Goal: Information Seeking & Learning: Learn about a topic

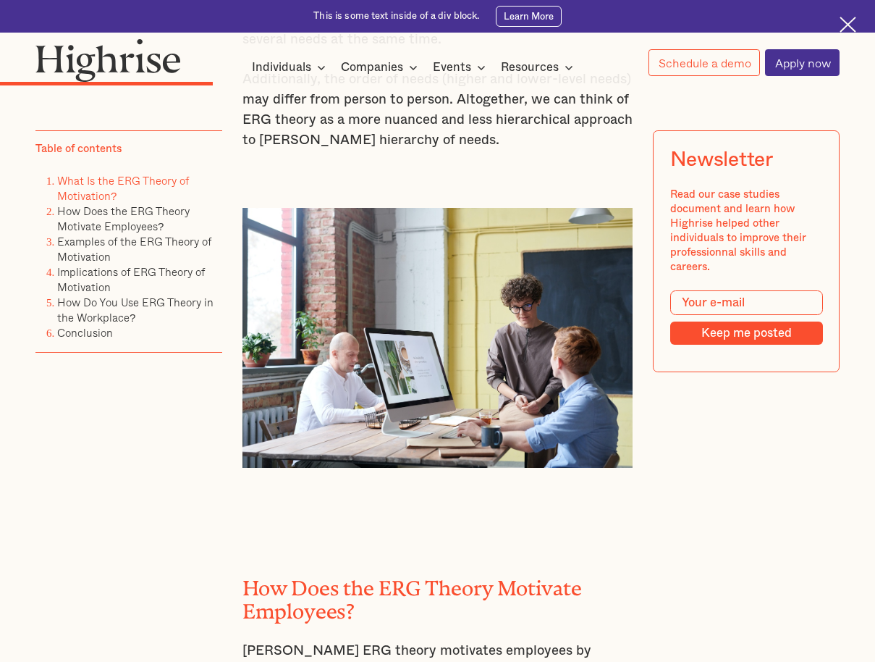
scroll to position [2244, 0]
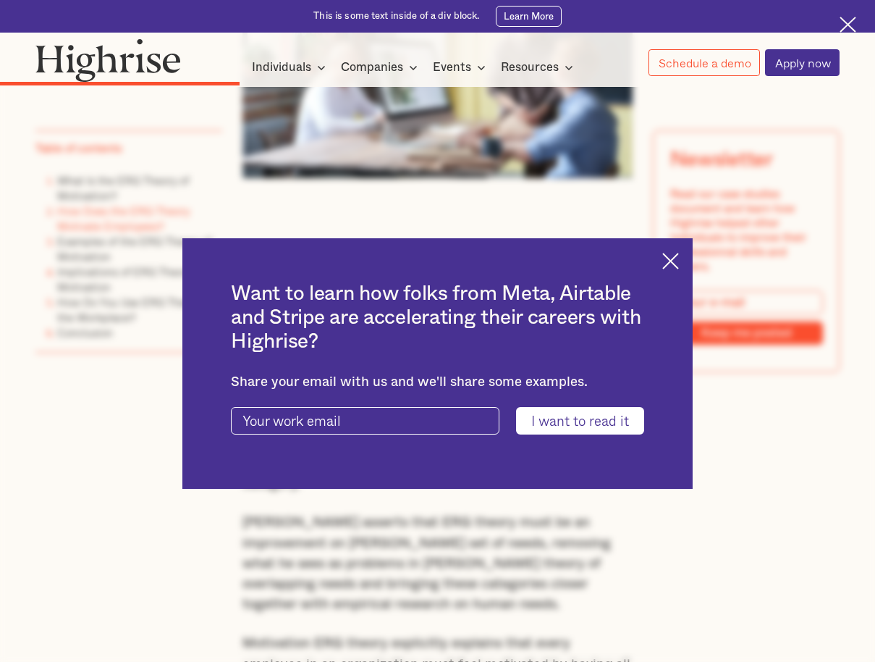
click at [694, 264] on div "Want to learn how folks from Meta, Airtable and Stripe are accelerating their c…" at bounding box center [437, 363] width 511 height 250
drag, startPoint x: 690, startPoint y: 261, endPoint x: 681, endPoint y: 259, distance: 9.0
click at [689, 261] on div "Want to learn how folks from Meta, Airtable and Stripe are accelerating their c…" at bounding box center [437, 363] width 511 height 250
click at [679, 259] on img at bounding box center [670, 261] width 17 height 17
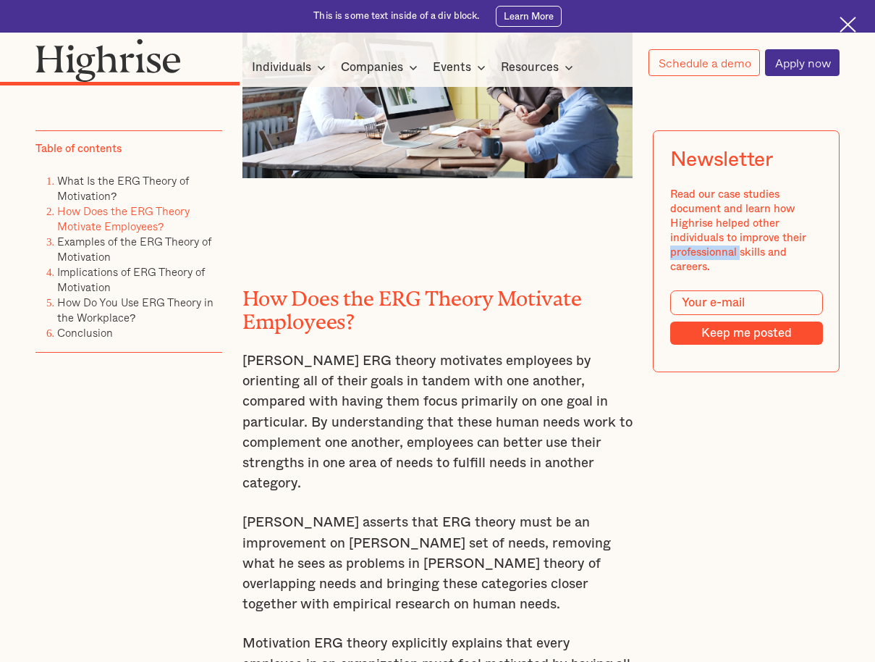
click at [681, 259] on div "Read our case studies document and learn how Highrise helped other individuals …" at bounding box center [746, 231] width 153 height 87
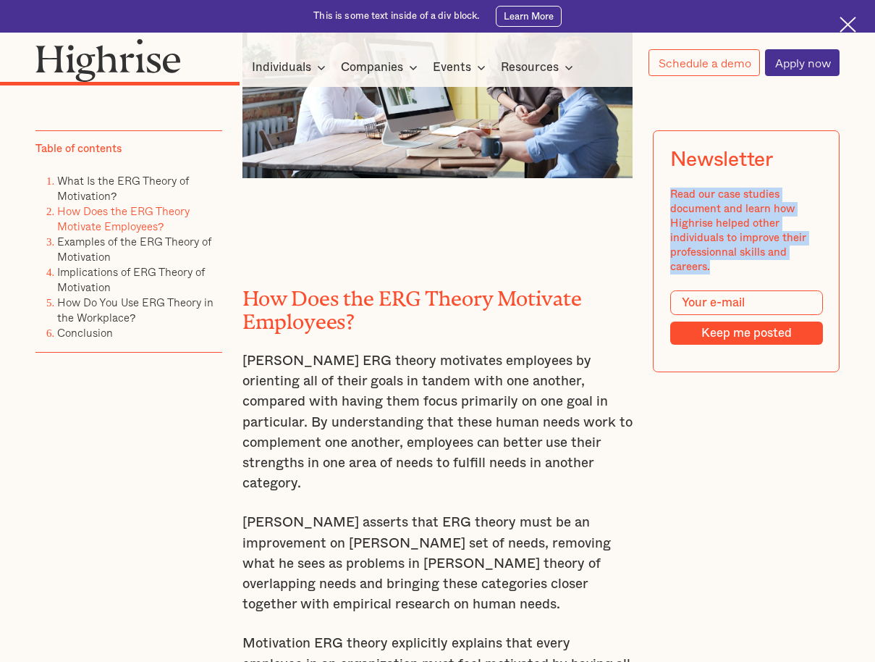
drag, startPoint x: 681, startPoint y: 259, endPoint x: 665, endPoint y: 275, distance: 22.5
click at [665, 275] on div "Newsletter Read our case studies document and learn how Highrise helped other i…" at bounding box center [746, 251] width 187 height 242
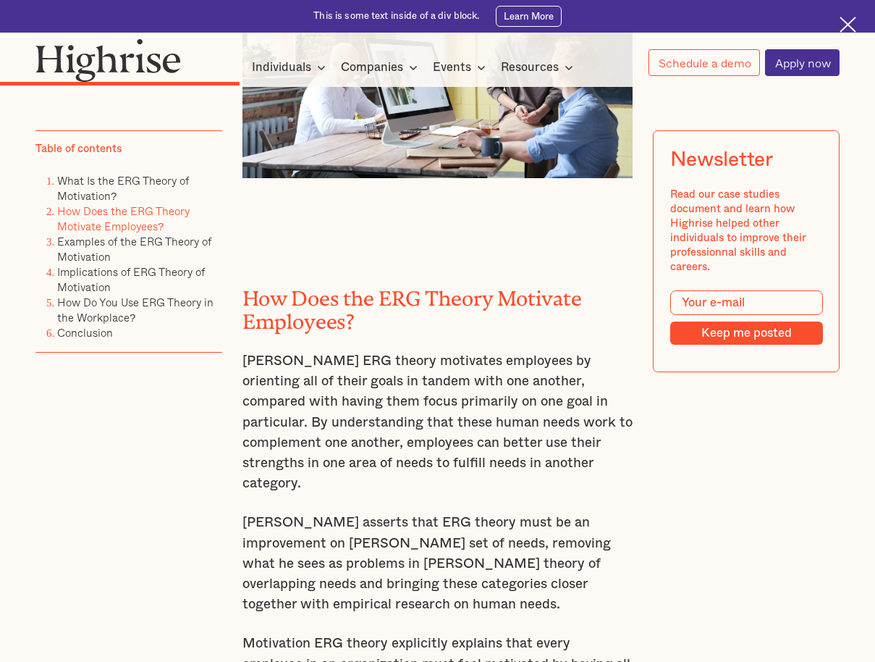
click at [633, 633] on p "Motivation ERG theory explicitly explains that every employee in an organizatio…" at bounding box center [438, 674] width 391 height 82
click at [552, 351] on p "[PERSON_NAME] ERG theory motivates employees by orienting all of their goals in…" at bounding box center [438, 422] width 391 height 143
click at [492, 282] on h2 "How Does the ERG Theory Motivate Employees?" at bounding box center [438, 305] width 391 height 46
click at [504, 351] on p "[PERSON_NAME] ERG theory motivates employees by orienting all of their goals in…" at bounding box center [438, 422] width 391 height 143
click at [608, 351] on p "[PERSON_NAME] ERG theory motivates employees by orienting all of their goals in…" at bounding box center [438, 422] width 391 height 143
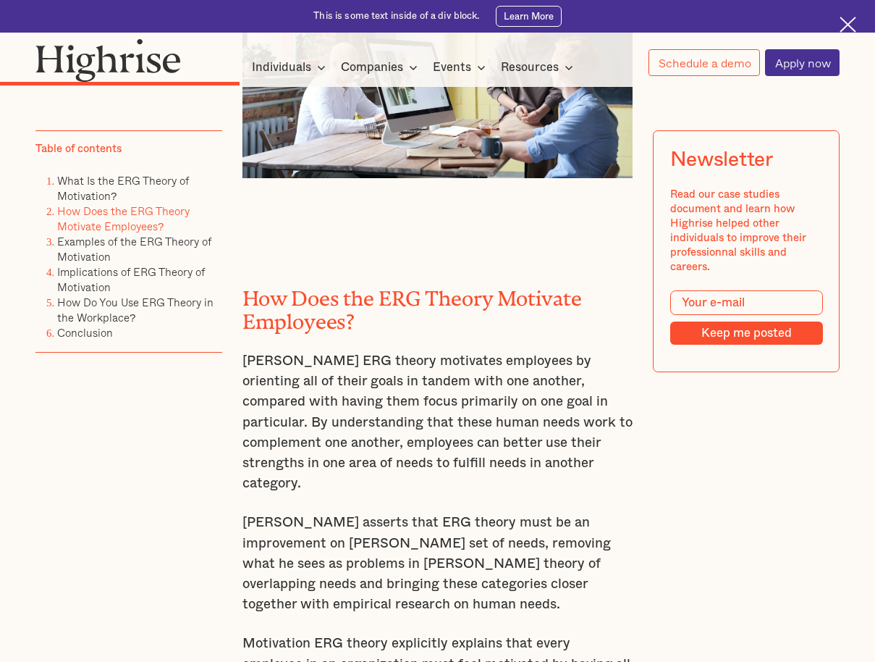
drag, startPoint x: 556, startPoint y: 269, endPoint x: 382, endPoint y: 33, distance: 293.1
click at [538, 351] on p "[PERSON_NAME] ERG theory motivates employees by orienting all of their goals in…" at bounding box center [438, 422] width 391 height 143
click at [390, 351] on p "[PERSON_NAME] ERG theory motivates employees by orienting all of their goals in…" at bounding box center [438, 422] width 391 height 143
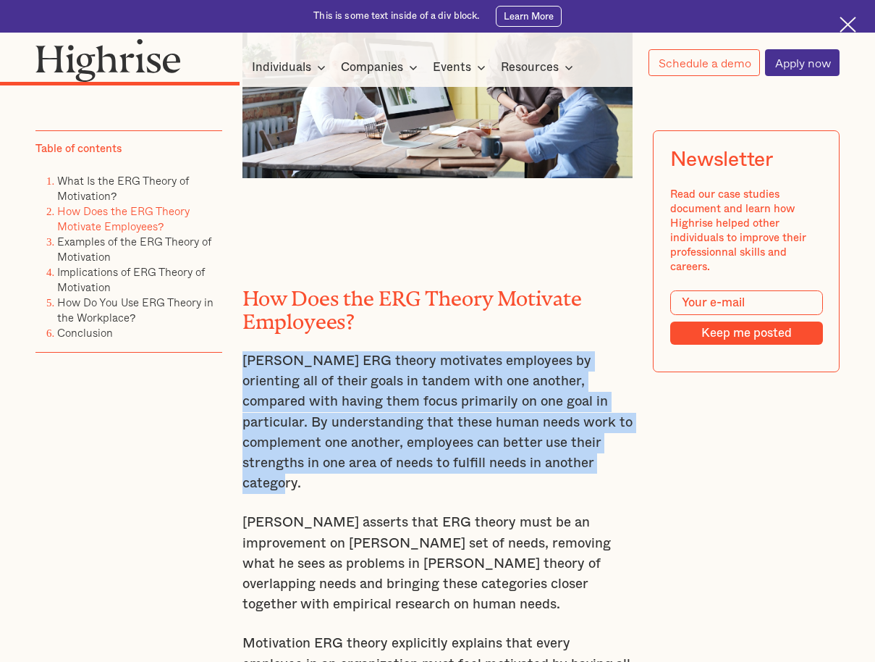
drag, startPoint x: 241, startPoint y: 227, endPoint x: 568, endPoint y: 326, distance: 341.9
click at [568, 351] on p "[PERSON_NAME] ERG theory motivates employees by orienting all of their goals in…" at bounding box center [438, 422] width 391 height 143
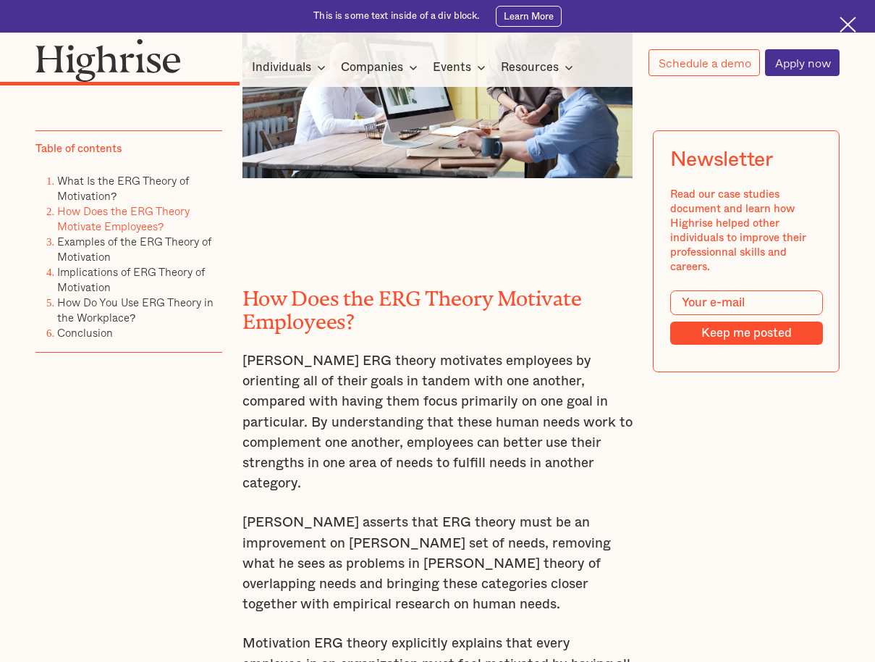
click at [429, 513] on p "[PERSON_NAME] asserts that ERG theory must be an improvement on [PERSON_NAME] s…" at bounding box center [438, 564] width 391 height 102
click at [399, 513] on p "[PERSON_NAME] asserts that ERG theory must be an improvement on [PERSON_NAME] s…" at bounding box center [438, 564] width 391 height 102
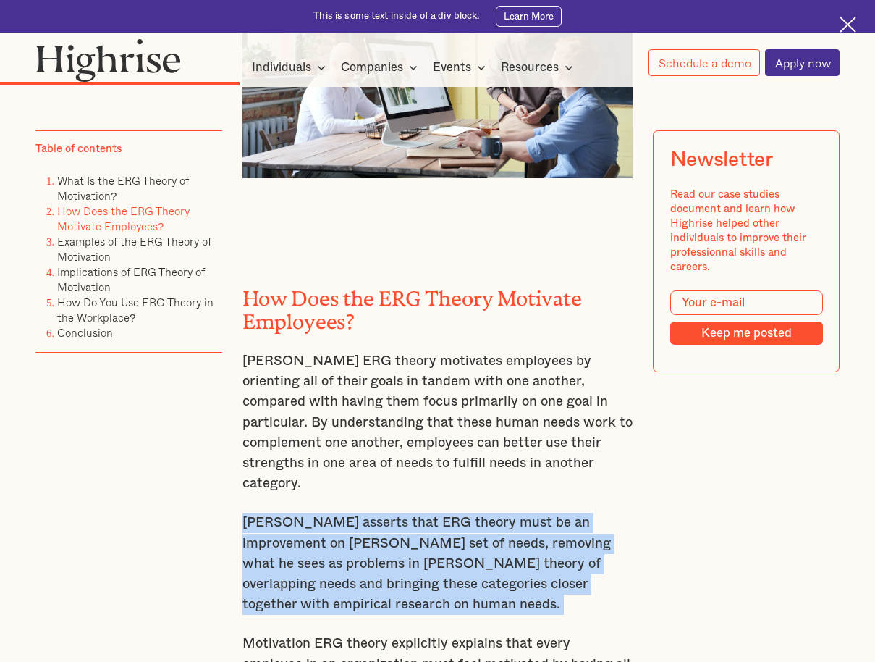
click at [399, 513] on p "[PERSON_NAME] asserts that ERG theory must be an improvement on [PERSON_NAME] s…" at bounding box center [438, 564] width 391 height 102
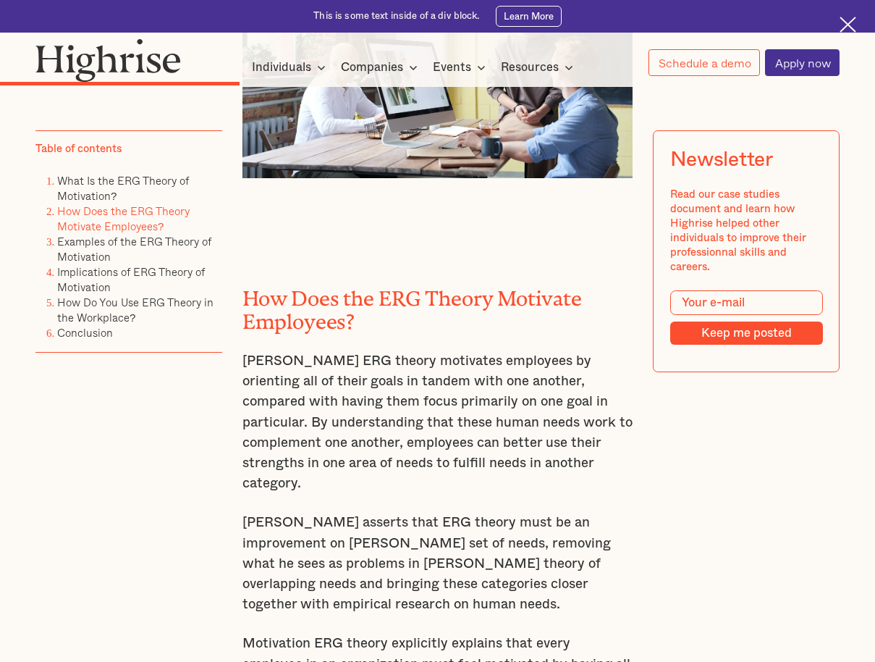
click at [375, 633] on p "Motivation ERG theory explicitly explains that every employee in an organizatio…" at bounding box center [438, 674] width 391 height 82
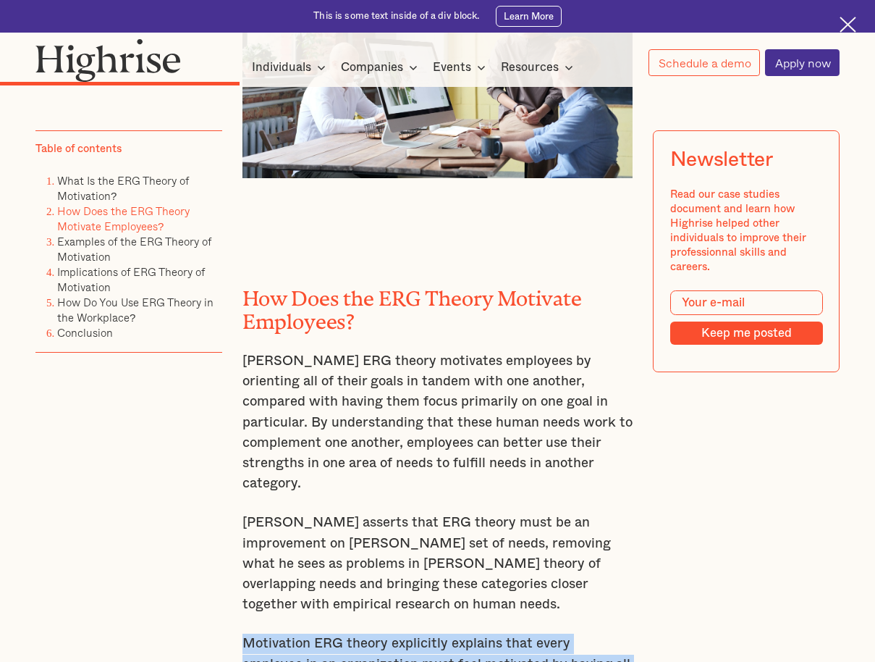
drag, startPoint x: 240, startPoint y: 494, endPoint x: 426, endPoint y: 557, distance: 196.0
click at [426, 633] on p "Motivation ERG theory explicitly explains that every employee in an organizatio…" at bounding box center [438, 674] width 391 height 82
copy p "Motivation ERG theory explicitly explains that every employee in an organizatio…"
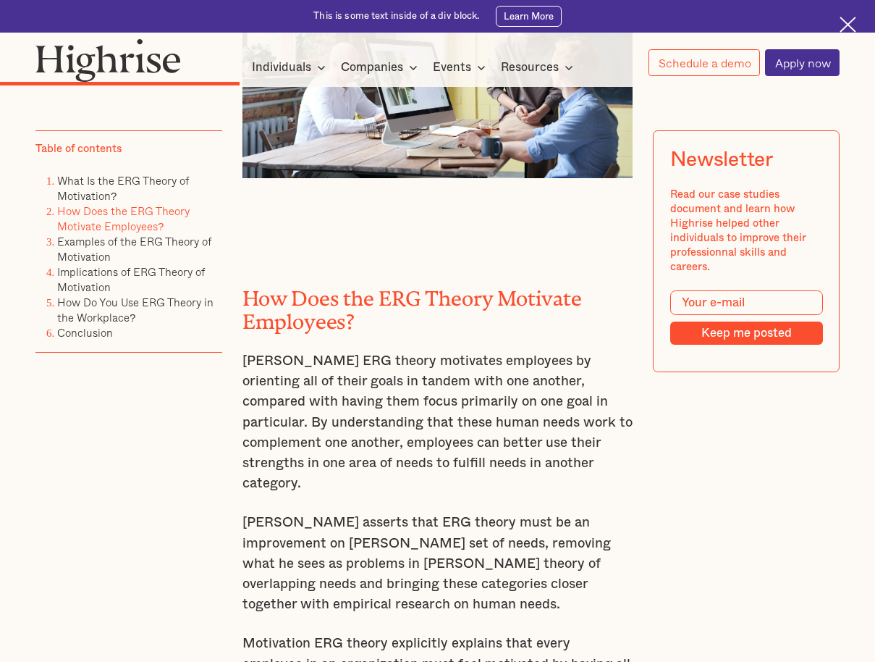
click at [473, 513] on p "[PERSON_NAME] asserts that ERG theory must be an improvement on [PERSON_NAME] s…" at bounding box center [438, 564] width 391 height 102
click at [475, 513] on p "[PERSON_NAME] asserts that ERG theory must be an improvement on [PERSON_NAME] s…" at bounding box center [438, 564] width 391 height 102
click at [479, 513] on p "[PERSON_NAME] asserts that ERG theory must be an improvement on [PERSON_NAME] s…" at bounding box center [438, 564] width 391 height 102
click at [460, 633] on p "Motivation ERG theory explicitly explains that every employee in an organizatio…" at bounding box center [438, 674] width 391 height 82
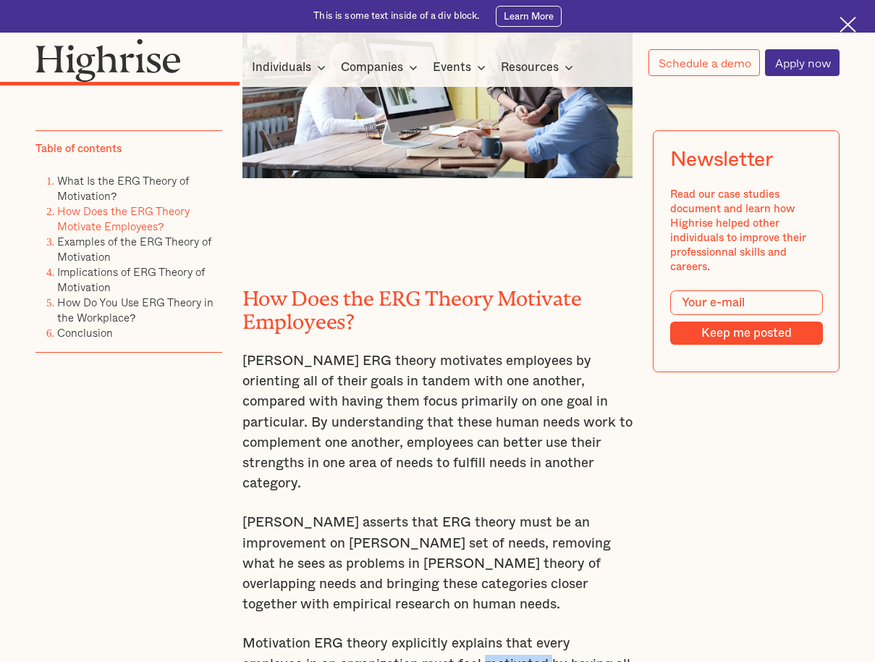
click at [460, 633] on p "Motivation ERG theory explicitly explains that every employee in an organizatio…" at bounding box center [438, 674] width 391 height 82
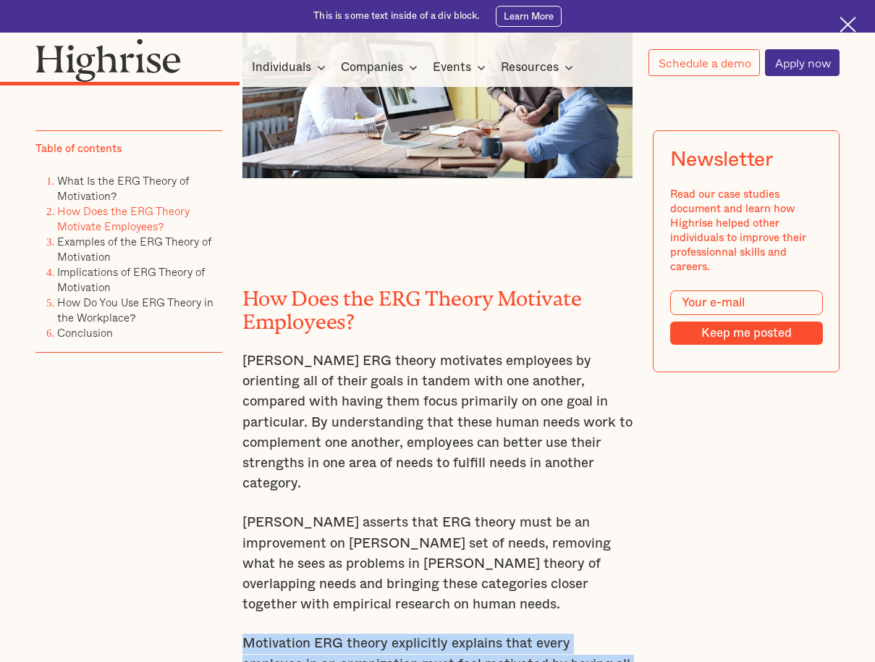
click at [460, 633] on p "Motivation ERG theory explicitly explains that every employee in an organizatio…" at bounding box center [438, 674] width 391 height 82
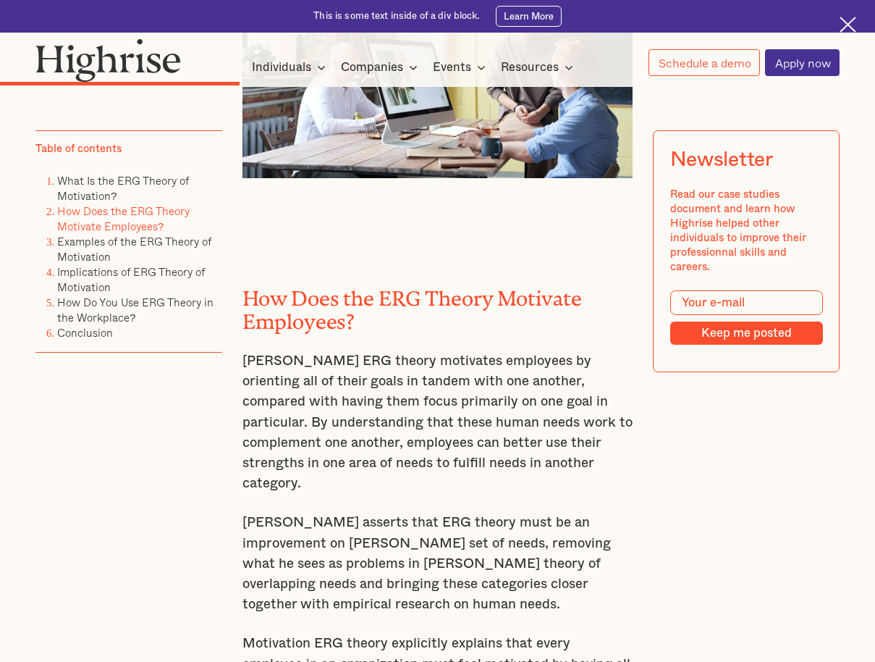
click at [455, 351] on p "[PERSON_NAME] ERG theory motivates employees by orienting all of their goals in…" at bounding box center [438, 422] width 391 height 143
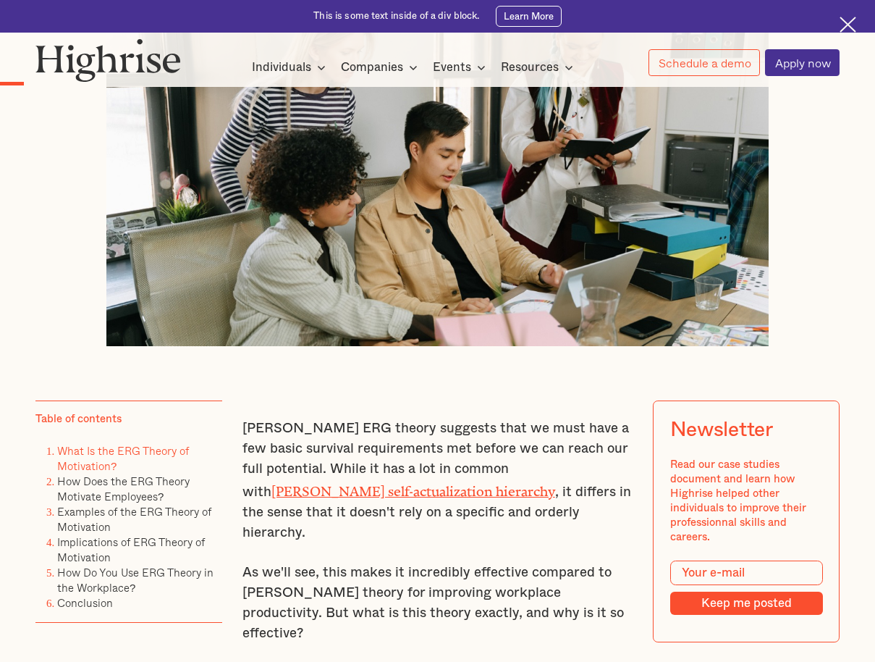
scroll to position [941, 0]
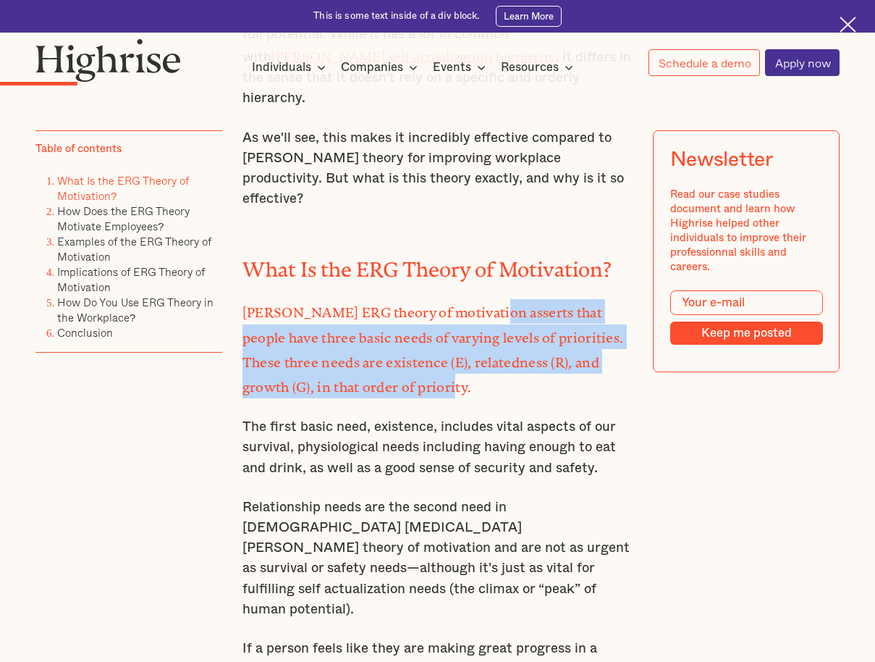
drag, startPoint x: 482, startPoint y: 231, endPoint x: 435, endPoint y: 300, distance: 83.3
click at [435, 300] on p "[PERSON_NAME] ERG theory of motivation asserts that people have three basic nee…" at bounding box center [438, 348] width 391 height 99
copy strong "asserts that people have three basic needs of varying levels of priorities. The…"
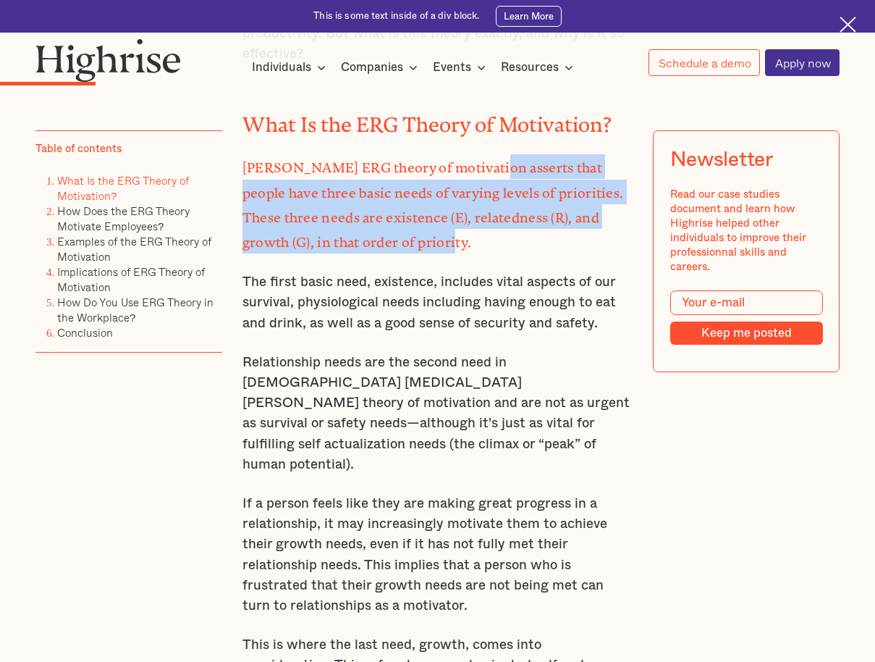
scroll to position [1448, 0]
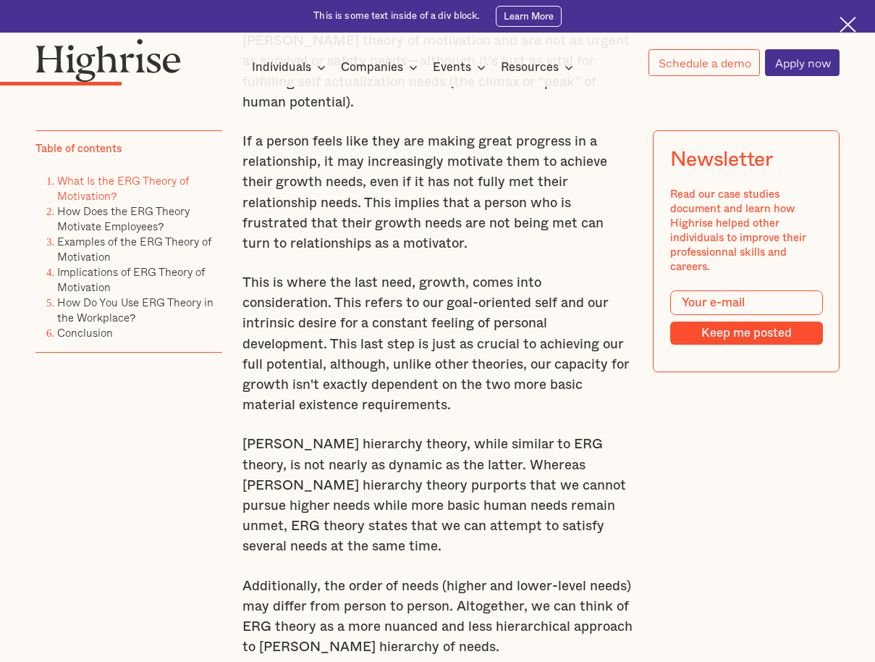
drag, startPoint x: 768, startPoint y: 503, endPoint x: 740, endPoint y: 160, distance: 344.3
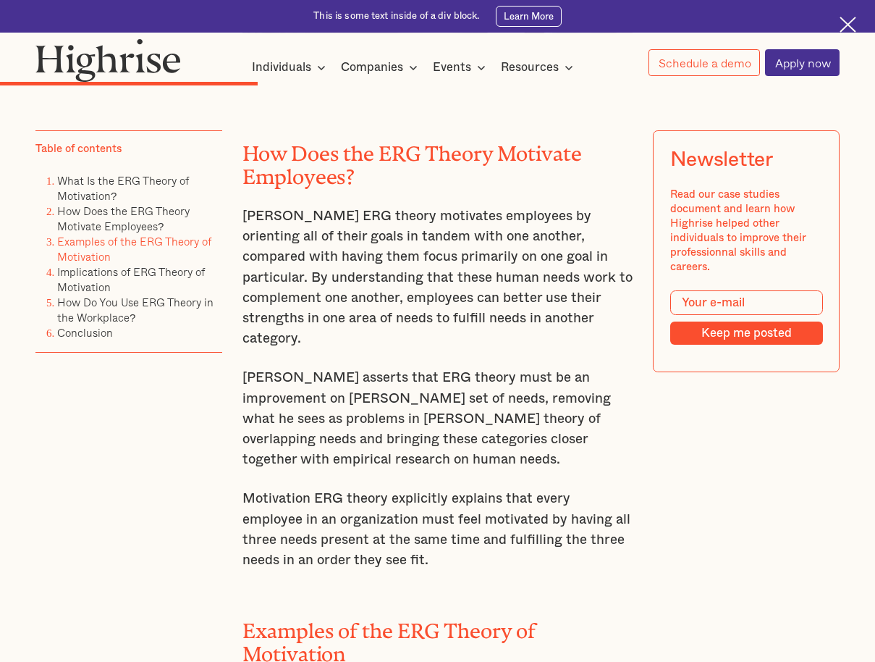
scroll to position [2317, 0]
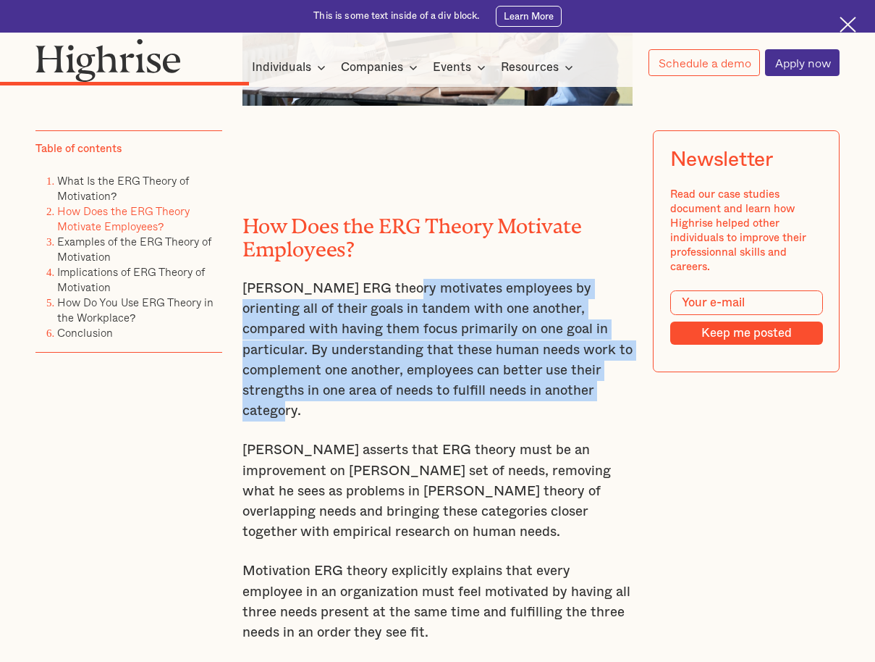
drag, startPoint x: 382, startPoint y: 156, endPoint x: 548, endPoint y: 262, distance: 196.6
click at [548, 279] on p "[PERSON_NAME] ERG theory motivates employees by orienting all of their goals in…" at bounding box center [438, 350] width 391 height 143
copy p "motivates employees by orienting all of their goals in tandem with one another,…"
